Goal: Task Accomplishment & Management: Manage account settings

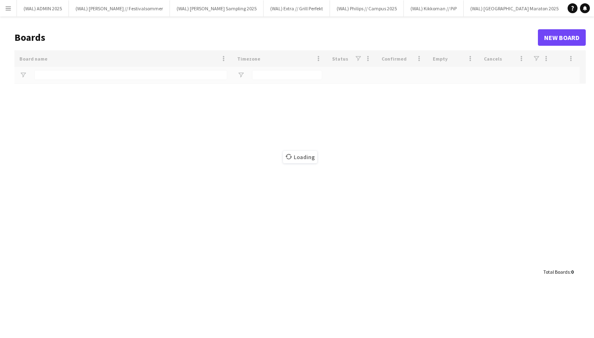
type input "*****"
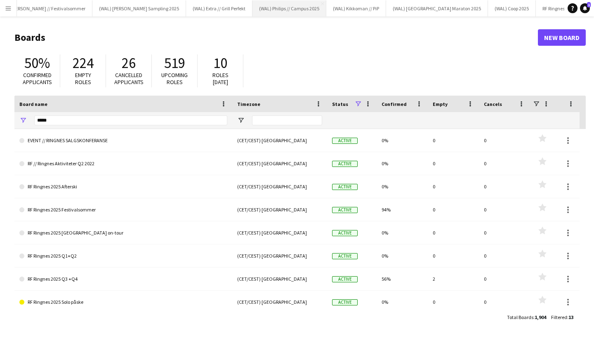
scroll to position [0, 77]
click at [285, 7] on button "(WAL) Philips // Campus 2025 Close" at bounding box center [290, 8] width 74 height 16
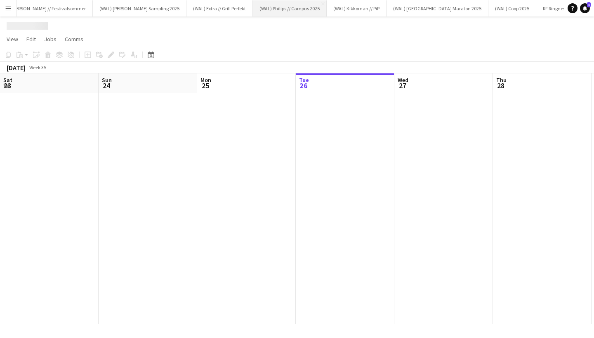
scroll to position [0, 197]
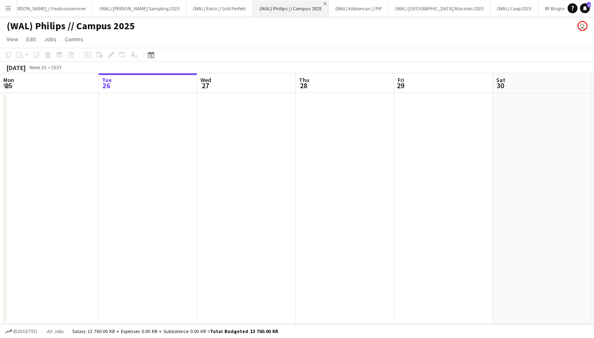
click at [323, 2] on app-icon "Close" at bounding box center [324, 3] width 3 height 3
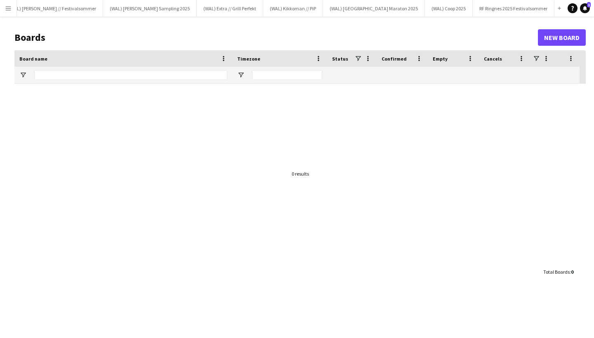
scroll to position [0, 3]
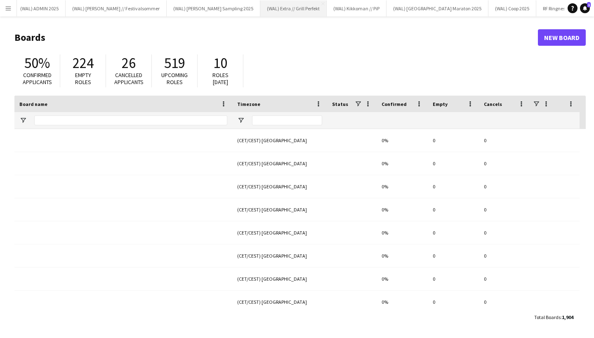
type input "*****"
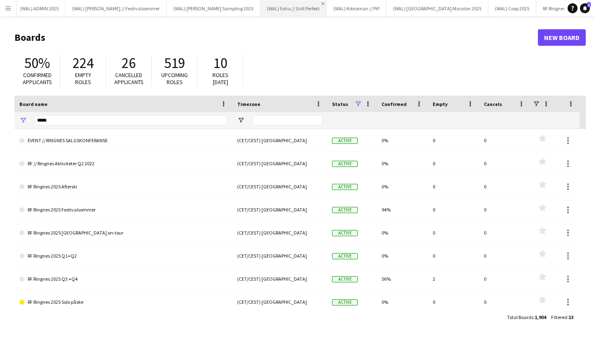
click at [321, 3] on app-icon "Close" at bounding box center [322, 3] width 3 height 3
click at [318, 3] on app-icon "Close" at bounding box center [319, 3] width 3 height 3
click at [278, 9] on button "(WAL) [GEOGRAPHIC_DATA] 2025 Close" at bounding box center [315, 8] width 102 height 16
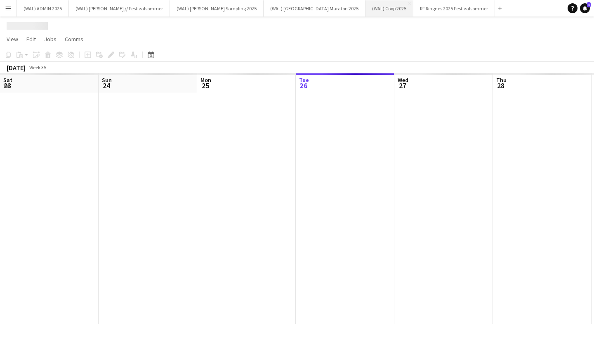
scroll to position [0, 197]
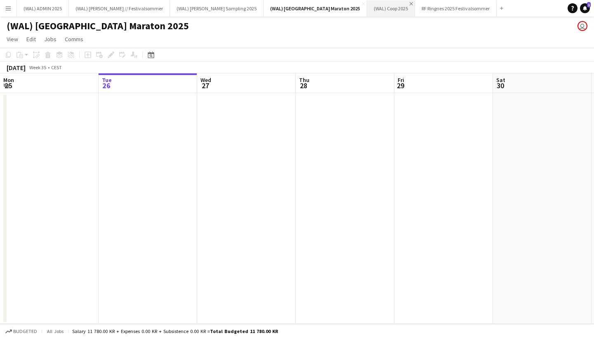
click at [409, 2] on app-icon "Close" at bounding box center [410, 3] width 3 height 3
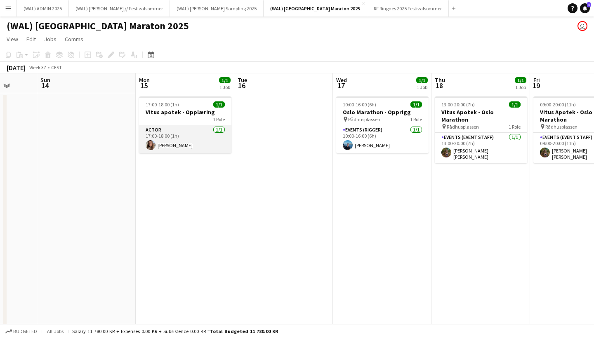
scroll to position [0, 260]
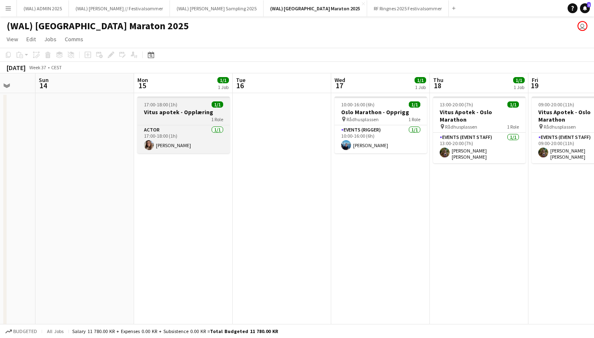
click at [181, 109] on h3 "Vitus apotek - Opplæring" at bounding box center [183, 111] width 92 height 7
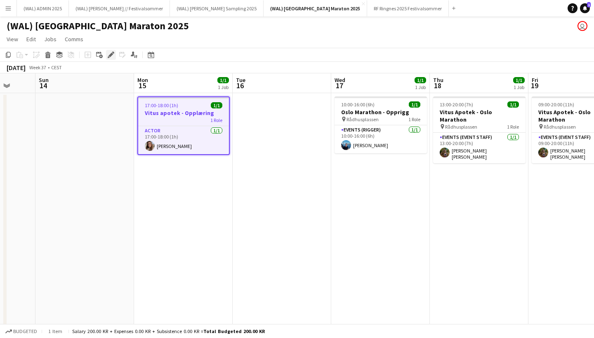
click at [111, 53] on icon "Edit" at bounding box center [111, 55] width 7 height 7
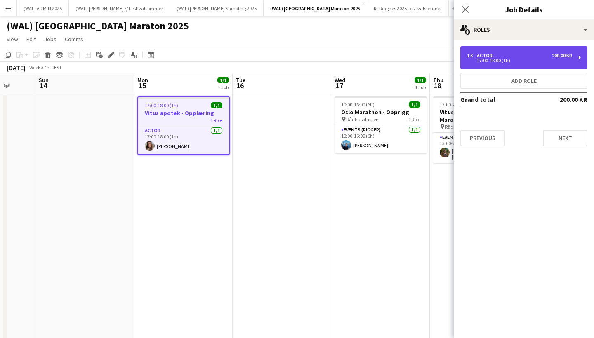
click at [508, 59] on div "17:00-18:00 (1h)" at bounding box center [519, 61] width 105 height 4
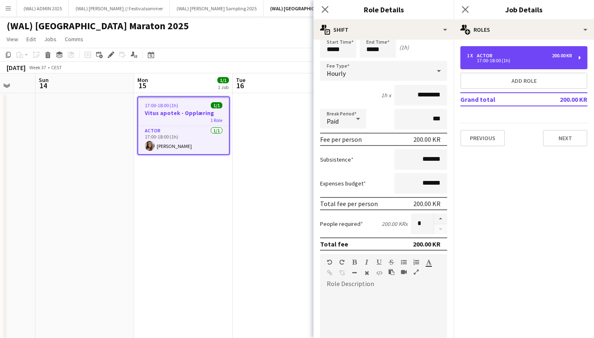
scroll to position [39, 0]
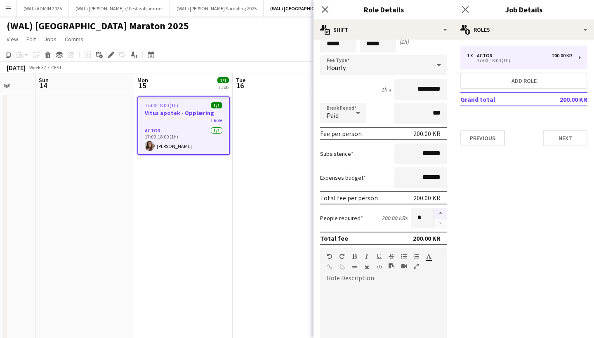
click at [442, 214] on button "button" at bounding box center [440, 213] width 13 height 11
type input "*"
click at [261, 156] on app-date-cell at bounding box center [282, 237] width 99 height 289
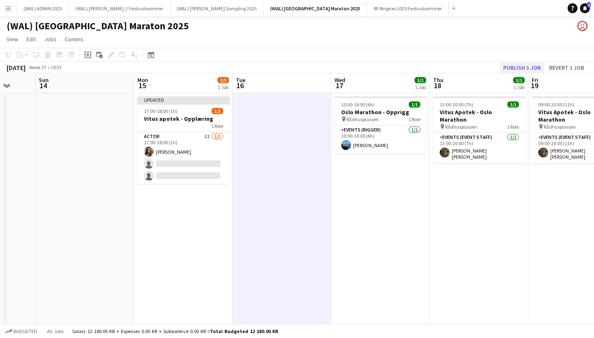
click at [526, 67] on button "Publish 1 job" at bounding box center [522, 67] width 44 height 11
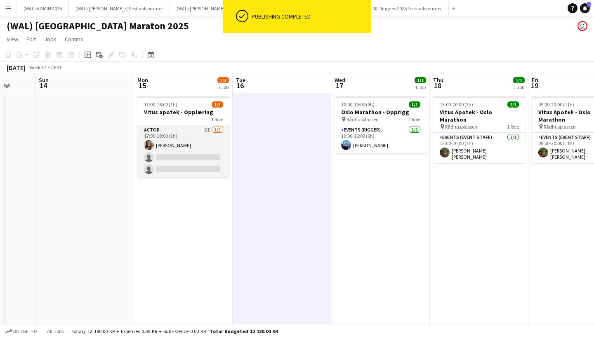
click at [188, 149] on app-card-role "Actor 2I [DATE] 17:00-18:00 (1h) [PERSON_NAME] single-neutral-actions single-ne…" at bounding box center [183, 151] width 92 height 52
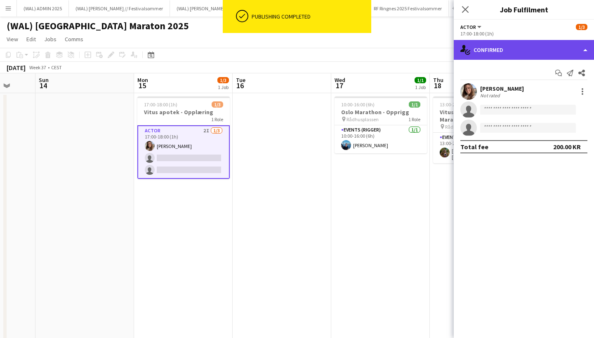
click at [481, 55] on div "single-neutral-actions-check-2 Confirmed" at bounding box center [524, 50] width 140 height 20
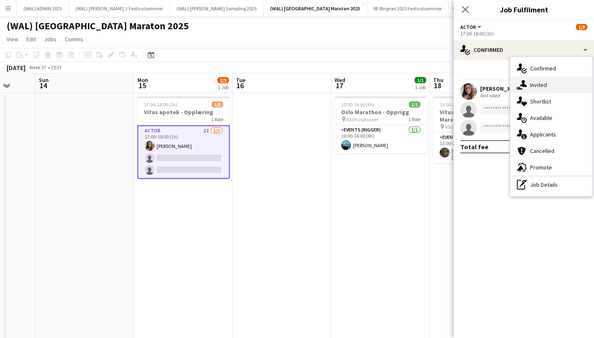
click at [517, 83] on div "single-neutral-actions-share-1 Invited" at bounding box center [551, 85] width 82 height 16
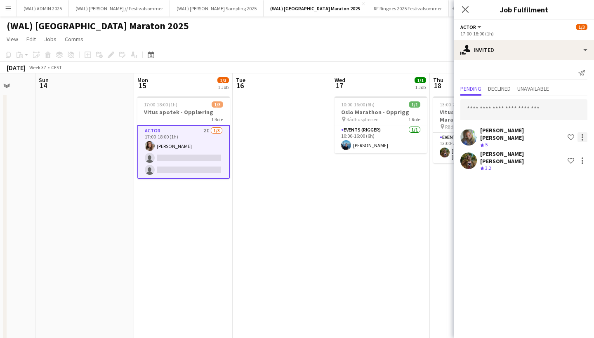
click at [585, 134] on div at bounding box center [582, 137] width 10 height 10
click at [501, 166] on div at bounding box center [297, 169] width 594 height 338
click at [499, 150] on div "[PERSON_NAME] [PERSON_NAME]" at bounding box center [522, 157] width 84 height 15
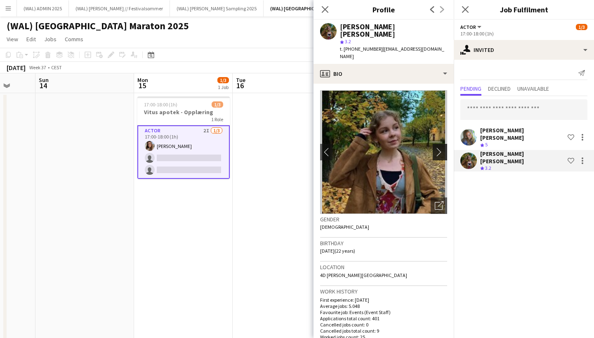
click at [439, 144] on button "chevron-right" at bounding box center [441, 152] width 16 height 16
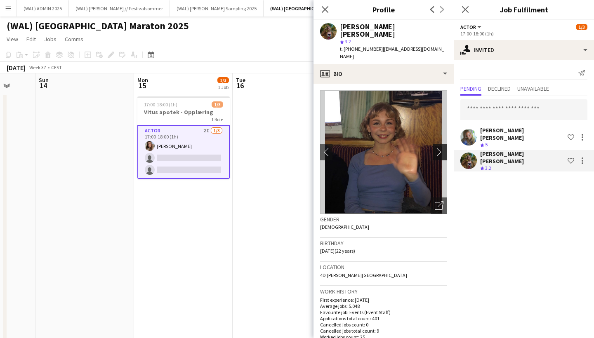
click at [437, 148] on app-icon "chevron-right" at bounding box center [441, 152] width 13 height 9
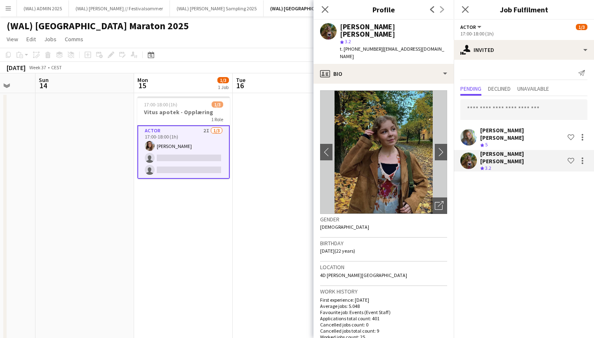
click at [480, 132] on div "[PERSON_NAME] [PERSON_NAME]" at bounding box center [522, 134] width 84 height 15
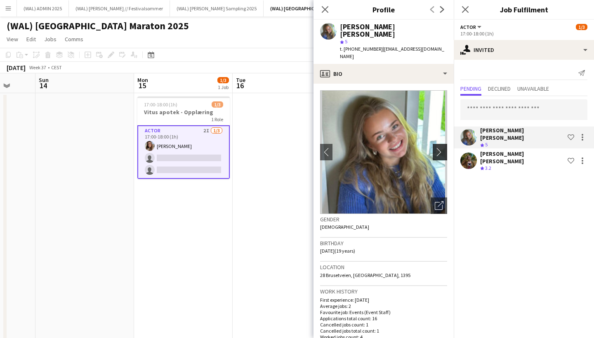
click at [440, 148] on app-icon "chevron-right" at bounding box center [441, 152] width 13 height 9
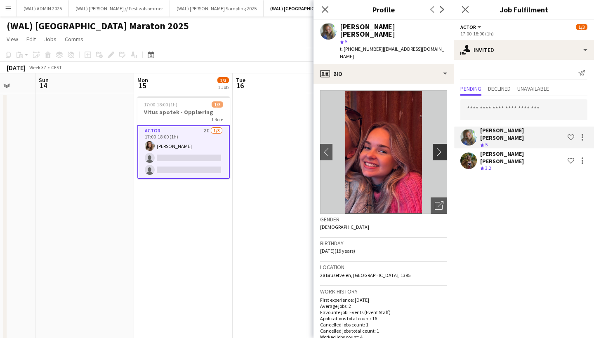
click at [439, 148] on app-icon "chevron-right" at bounding box center [441, 152] width 13 height 9
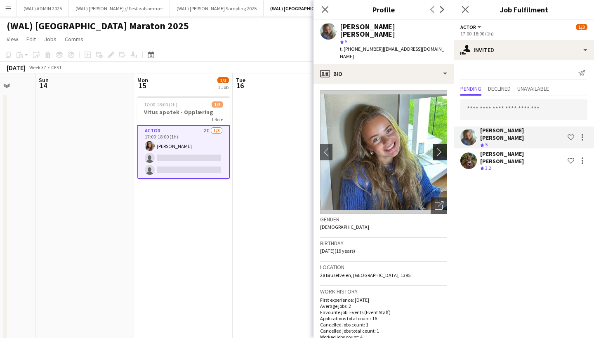
click at [439, 148] on app-icon "chevron-right" at bounding box center [441, 152] width 13 height 9
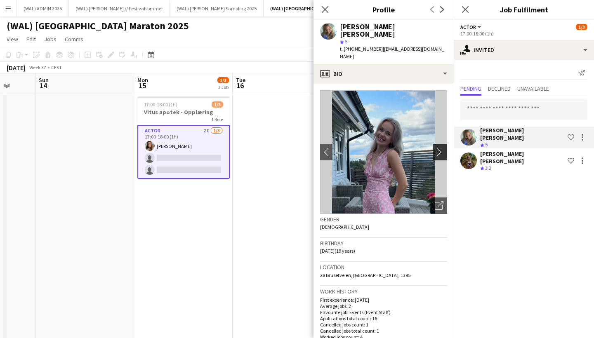
click at [438, 148] on app-icon "chevron-right" at bounding box center [441, 152] width 13 height 9
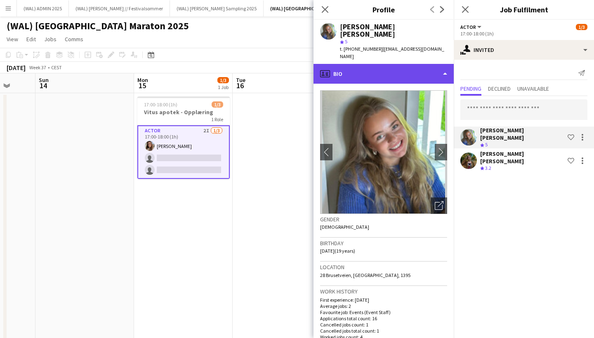
click at [414, 64] on div "profile Bio" at bounding box center [383, 74] width 140 height 20
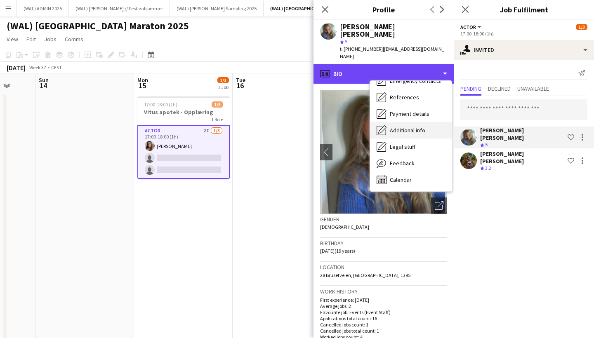
scroll to position [78, 0]
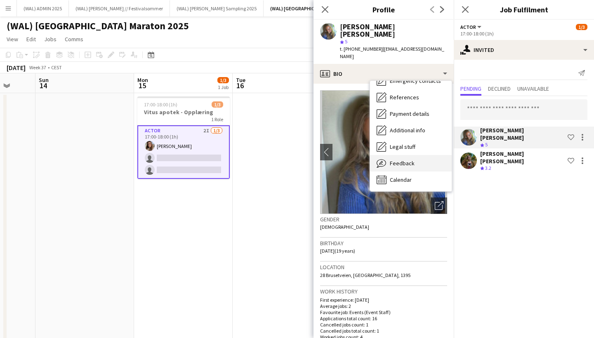
click at [400, 160] on span "Feedback" at bounding box center [402, 163] width 25 height 7
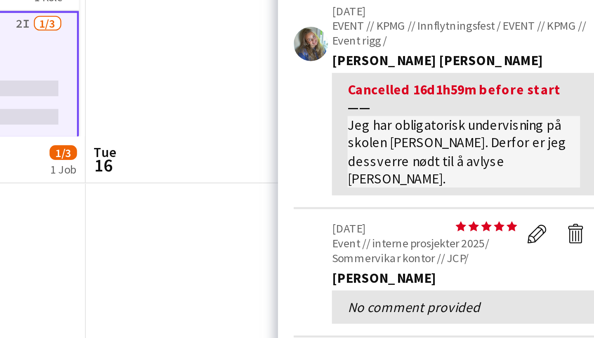
scroll to position [0, 0]
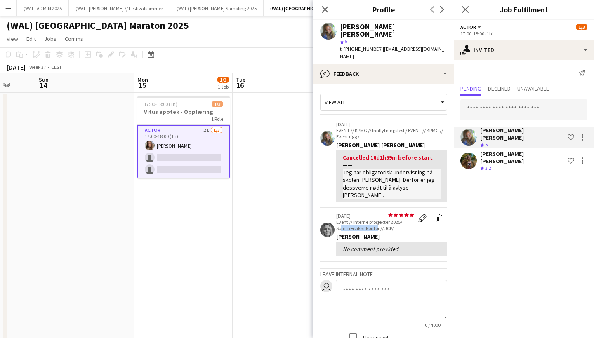
drag, startPoint x: 377, startPoint y: 205, endPoint x: 341, endPoint y: 205, distance: 36.3
click at [341, 219] on p "Event // interne prosjekter 2025/ Sommervikar kontor // JCP/" at bounding box center [375, 225] width 78 height 12
click at [403, 219] on p "Event // interne prosjekter 2025/ Sommervikar kontor // JCP/" at bounding box center [375, 225] width 78 height 12
click at [327, 9] on icon "Close pop-in" at bounding box center [325, 9] width 8 height 8
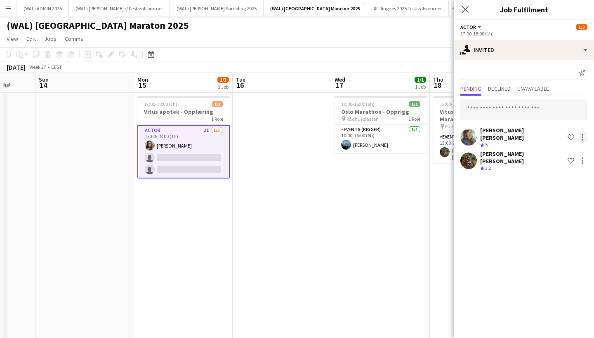
click at [580, 134] on div at bounding box center [582, 137] width 10 height 10
click at [550, 210] on span "Cancel invitation" at bounding box center [556, 209] width 48 height 7
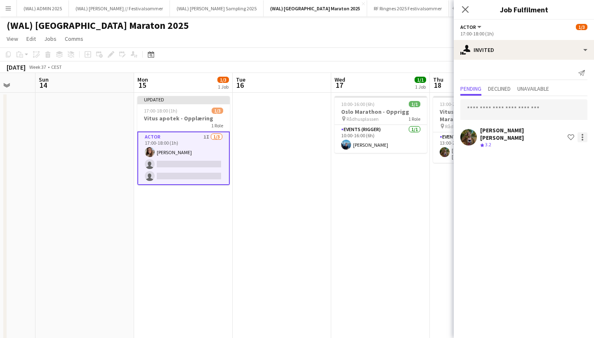
click at [580, 139] on div at bounding box center [582, 137] width 10 height 10
click at [547, 212] on span "Cancel invitation" at bounding box center [556, 209] width 48 height 7
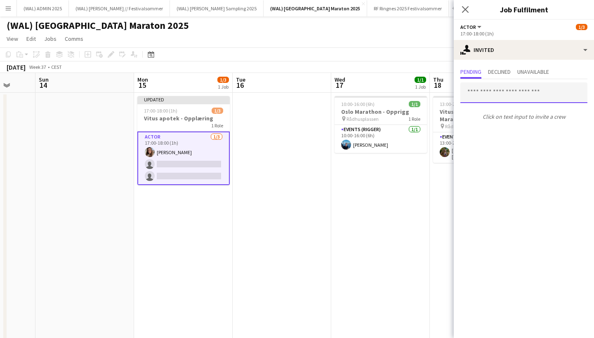
click at [501, 89] on input "text" at bounding box center [523, 92] width 127 height 21
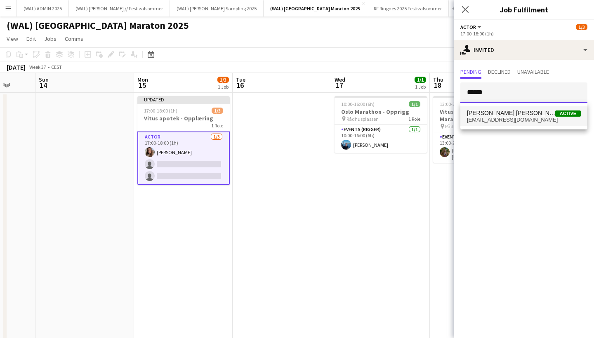
type input "******"
click at [501, 115] on span "[PERSON_NAME] [PERSON_NAME]" at bounding box center [511, 113] width 88 height 7
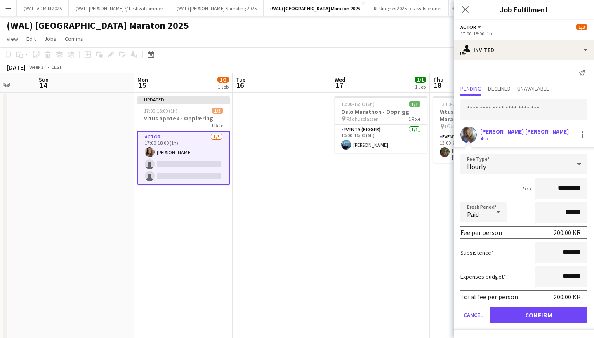
click at [526, 312] on button "Confirm" at bounding box center [538, 315] width 98 height 16
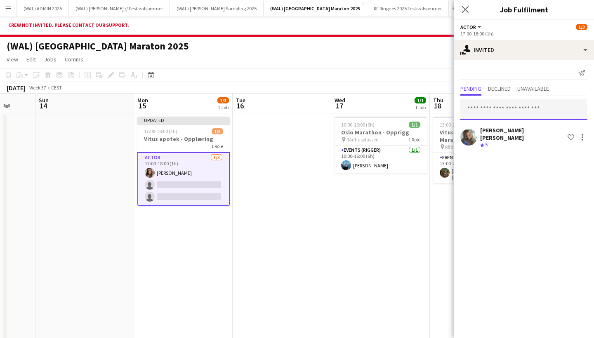
click at [503, 114] on input "text" at bounding box center [523, 109] width 127 height 21
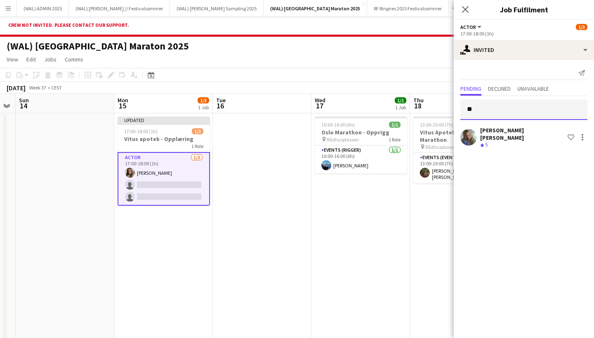
scroll to position [0, 279]
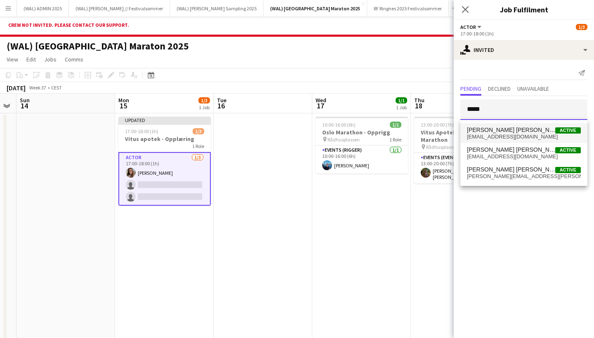
type input "*****"
click at [494, 133] on span "[PERSON_NAME] [PERSON_NAME]" at bounding box center [511, 130] width 88 height 7
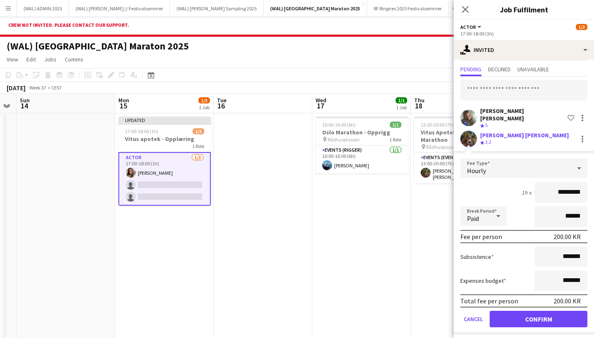
scroll to position [19, 0]
click at [529, 313] on button "Confirm" at bounding box center [538, 320] width 98 height 16
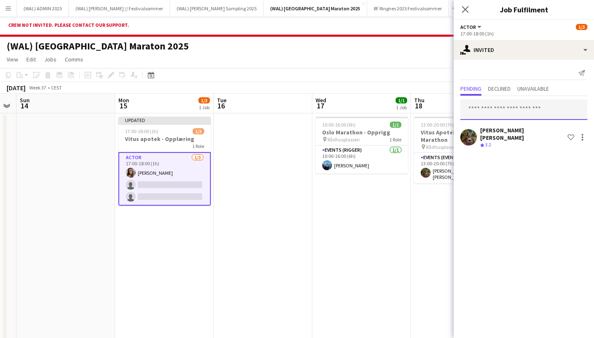
click at [493, 112] on input "text" at bounding box center [523, 109] width 127 height 21
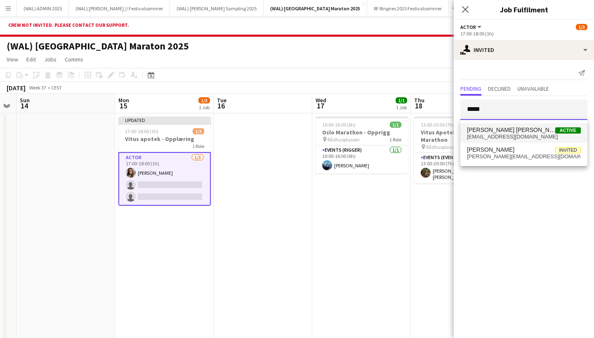
type input "*****"
click at [505, 134] on span "[EMAIL_ADDRESS][DOMAIN_NAME]" at bounding box center [524, 137] width 114 height 7
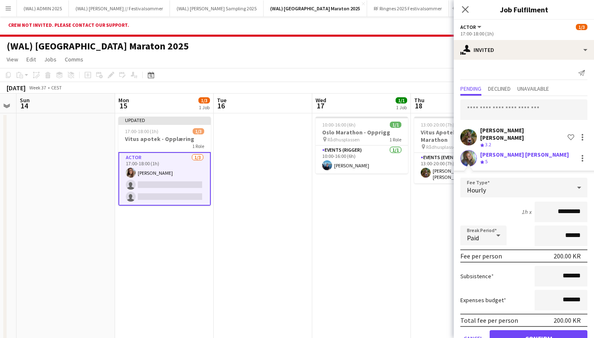
click at [540, 332] on button "Confirm" at bounding box center [538, 338] width 98 height 16
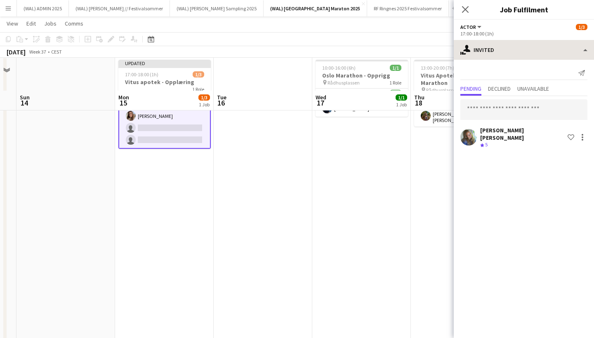
scroll to position [69, 0]
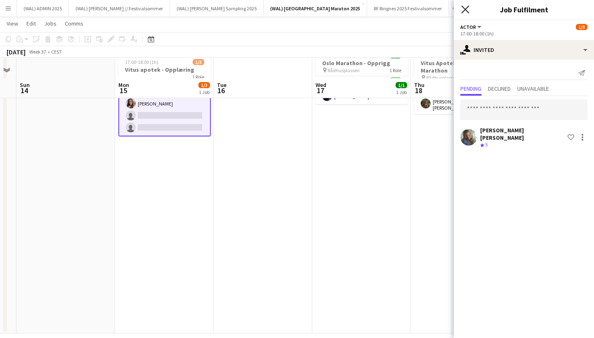
click at [464, 9] on icon "Close pop-in" at bounding box center [465, 9] width 8 height 8
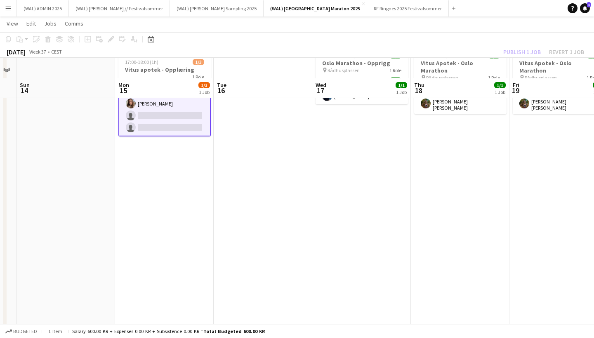
click at [511, 51] on div "Publish 1 job Revert 1 job" at bounding box center [543, 52] width 101 height 11
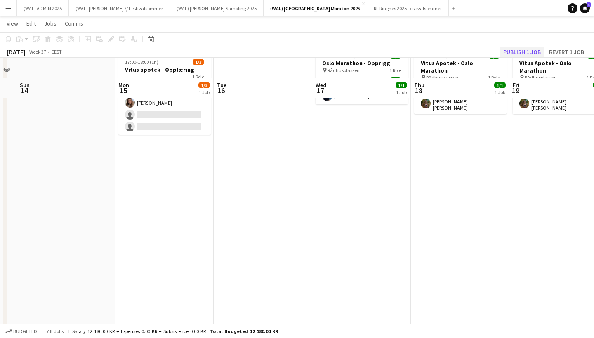
click at [514, 50] on button "Publish 1 job" at bounding box center [522, 52] width 44 height 11
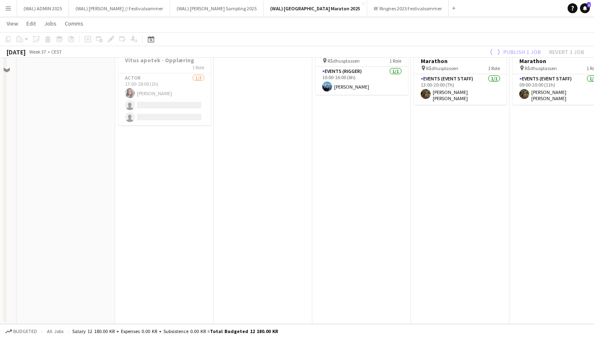
scroll to position [12, 0]
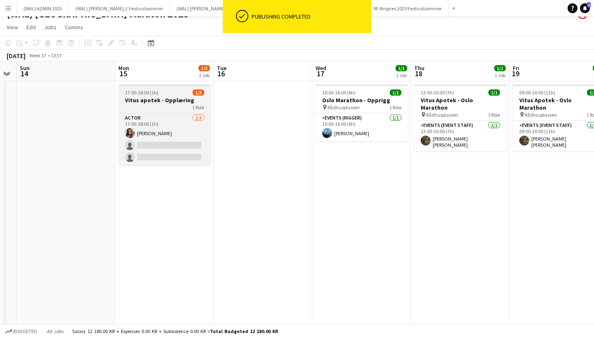
click at [180, 97] on h3 "Vitus apotek - Opplæring" at bounding box center [164, 99] width 92 height 7
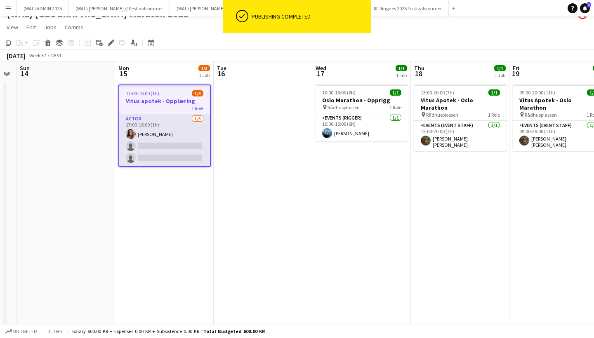
click at [180, 128] on app-card-role "Actor [DATE] 17:00-18:00 (1h) [PERSON_NAME] single-neutral-actions single-neutr…" at bounding box center [164, 140] width 91 height 52
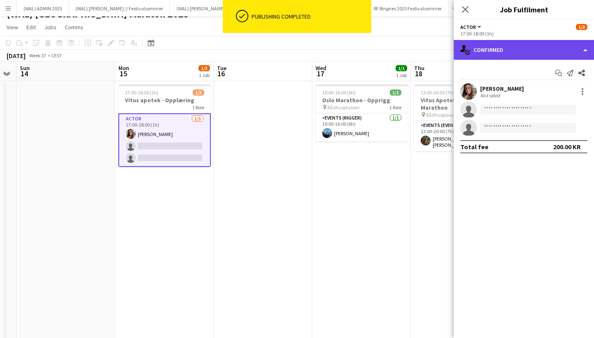
click at [497, 54] on div "single-neutral-actions-check-2 Confirmed" at bounding box center [524, 50] width 140 height 20
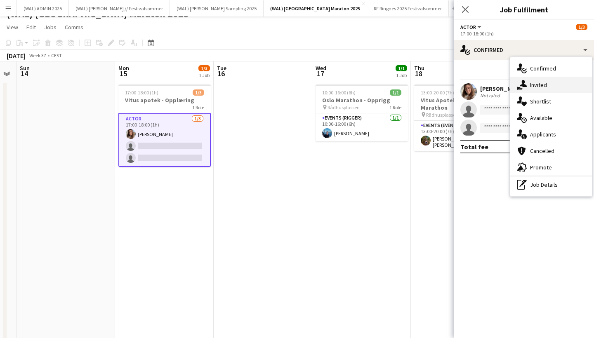
click at [529, 86] on div "single-neutral-actions-share-1 Invited" at bounding box center [551, 85] width 82 height 16
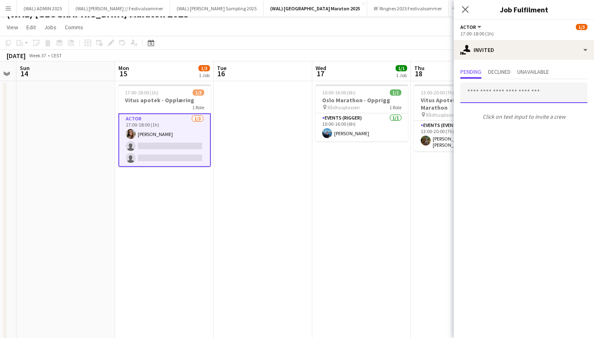
click at [487, 100] on input "text" at bounding box center [523, 92] width 127 height 21
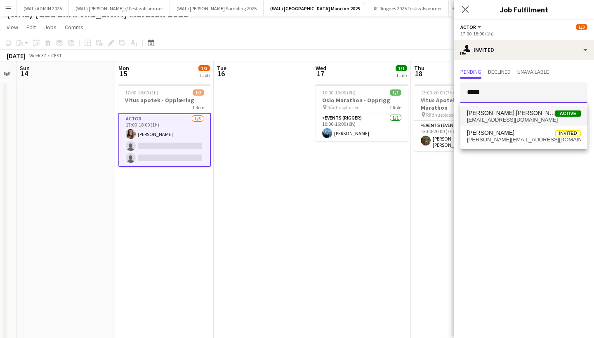
type input "*****"
click at [491, 121] on span "[EMAIL_ADDRESS][DOMAIN_NAME]" at bounding box center [524, 120] width 114 height 7
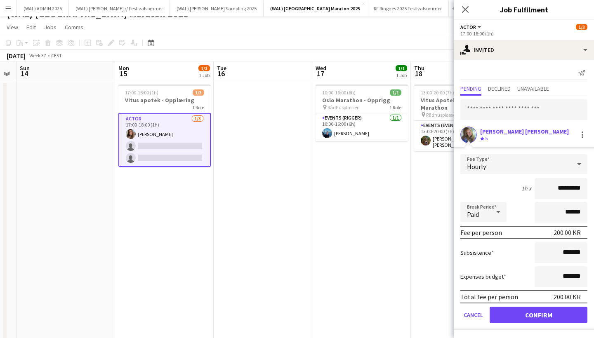
click at [529, 313] on button "Confirm" at bounding box center [538, 315] width 98 height 16
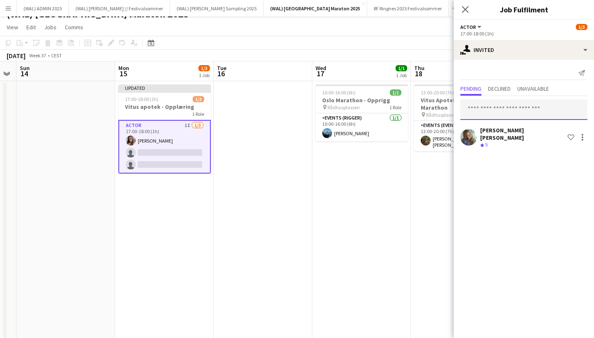
click at [494, 112] on input "text" at bounding box center [523, 109] width 127 height 21
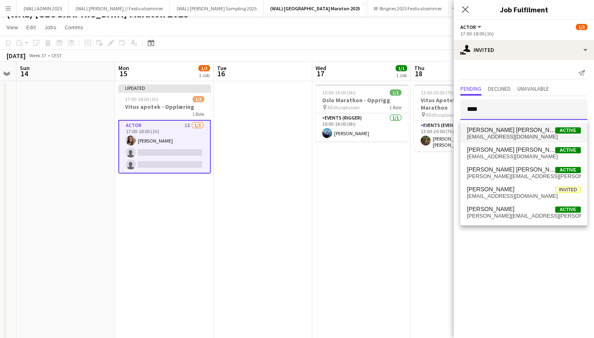
type input "****"
click at [518, 132] on span "[PERSON_NAME] [PERSON_NAME] Active" at bounding box center [524, 130] width 114 height 7
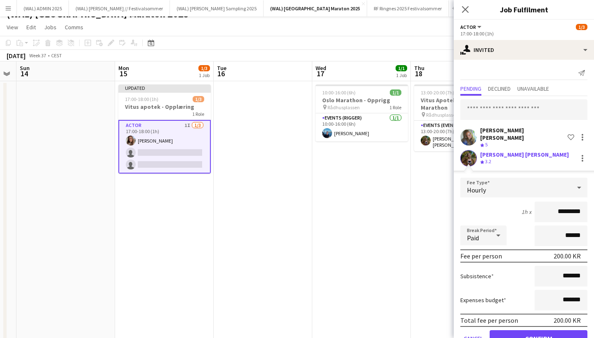
click at [518, 335] on button "Confirm" at bounding box center [538, 338] width 98 height 16
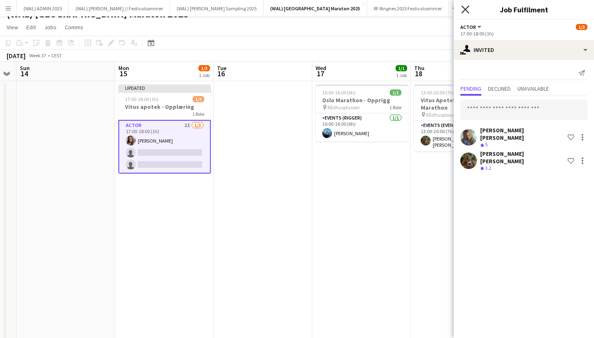
click at [467, 8] on icon "Close pop-in" at bounding box center [465, 9] width 8 height 8
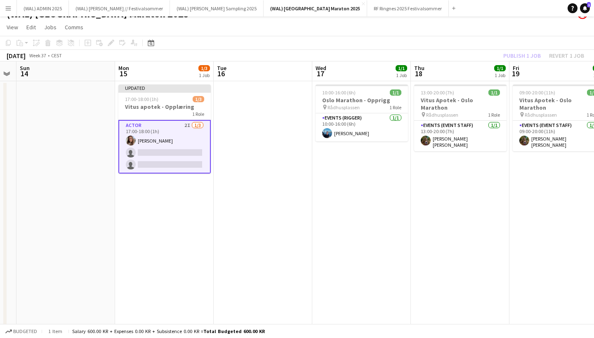
click at [522, 55] on div "Publish 1 job Revert 1 job" at bounding box center [543, 55] width 101 height 11
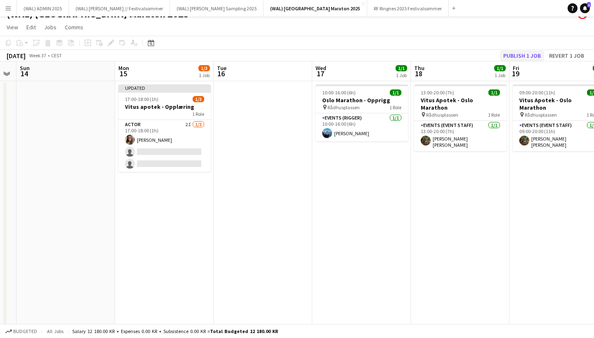
click at [518, 55] on button "Publish 1 job" at bounding box center [522, 55] width 44 height 11
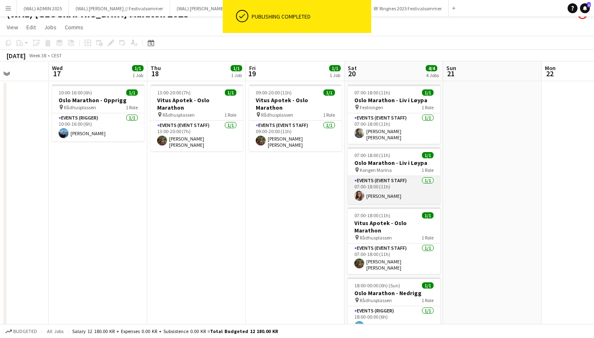
scroll to position [0, 240]
